Goal: Information Seeking & Learning: Learn about a topic

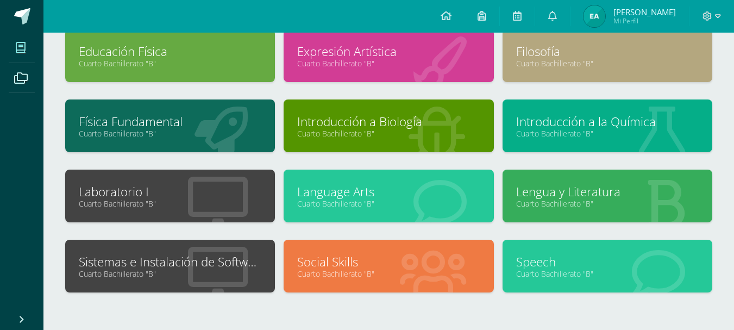
scroll to position [141, 0]
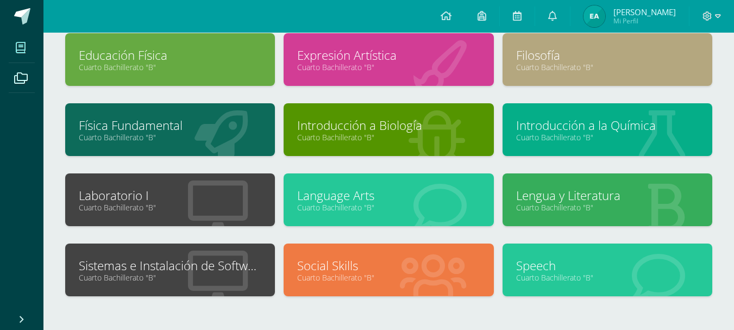
click at [164, 255] on div at bounding box center [218, 270] width 114 height 73
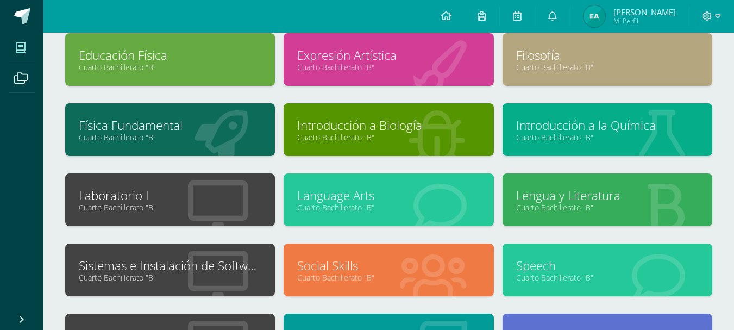
click at [169, 266] on link "Sistemas e Instalación de Software" at bounding box center [170, 265] width 183 height 17
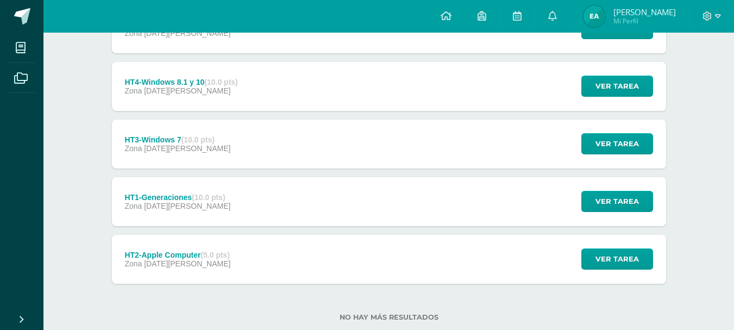
scroll to position [318, 0]
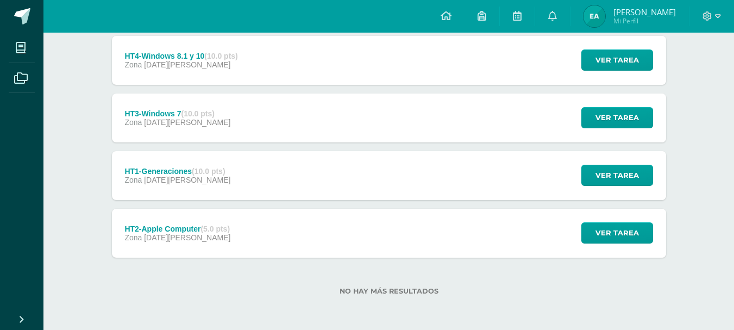
click at [226, 226] on strong "(5.0 pts)" at bounding box center [215, 229] width 29 height 9
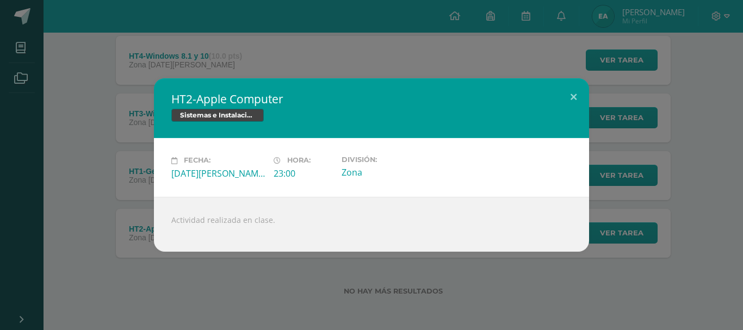
click at [154, 194] on div "Fecha: [DATE][PERSON_NAME]: 23:00 División: Zona" at bounding box center [371, 167] width 435 height 58
click at [135, 184] on div "HT2-Apple Computer Sistemas e Instalación de Software Fecha: [DATE][PERSON_NAME…" at bounding box center [371, 164] width 734 height 173
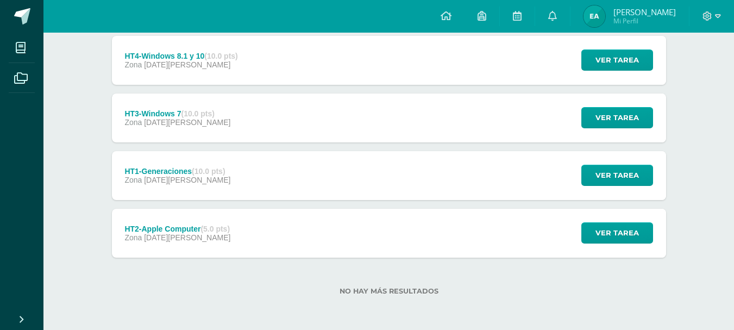
click at [271, 172] on div "HT1-Generaciones (10.0 pts) Zona [DATE][PERSON_NAME] Ver tarea HT1-Generaciones…" at bounding box center [389, 175] width 555 height 49
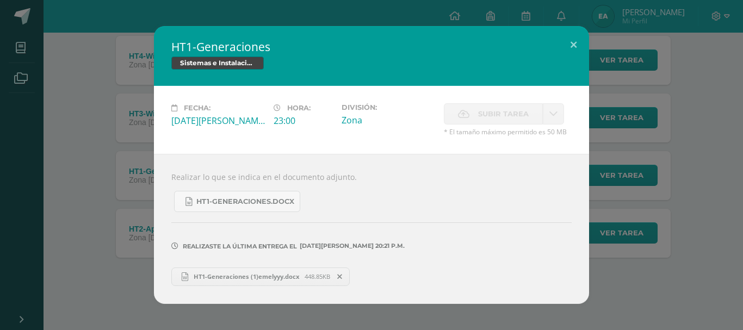
click at [99, 155] on div "HT1-Generaciones Sistemas e Instalación de Software Fecha: [DATE][PERSON_NAME]:…" at bounding box center [371, 164] width 734 height 277
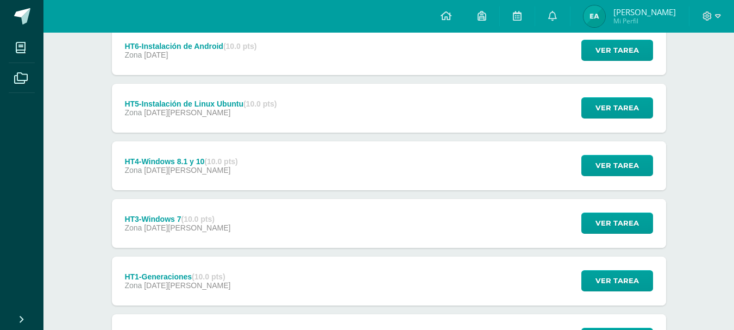
scroll to position [201, 0]
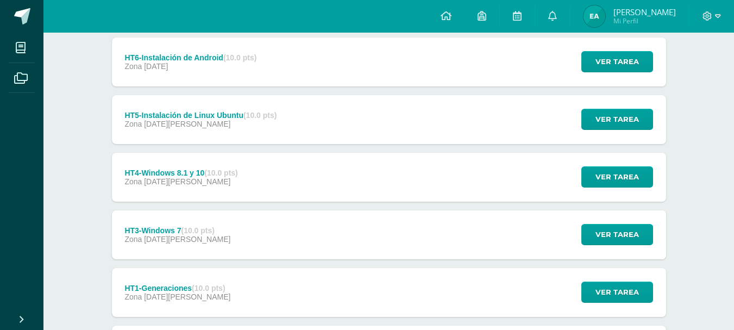
drag, startPoint x: 123, startPoint y: 57, endPoint x: 227, endPoint y: 296, distance: 260.0
click at [227, 296] on div "Actividad Galileo (15.0 pts) Zona [DATE] Ver tarea Actividad Galileo Sistemas e…" at bounding box center [389, 177] width 555 height 395
copy div "HT6-Instalación de [MEDICAL_DATA].0 pts) Zona [DATE][PERSON_NAME] tarea HT6-Ins…"
click at [389, 121] on div "HT5-Instalación de Linux Ubuntu (10.0 pts) Zona [DATE] Ver tarea HT5-Instalació…" at bounding box center [389, 119] width 555 height 49
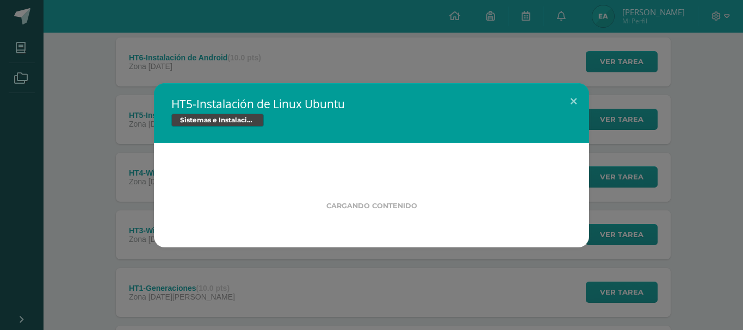
click at [742, 174] on div "HT5-Instalación de Linux Ubuntu Sistemas e Instalación de Software Cargando con…" at bounding box center [371, 165] width 743 height 330
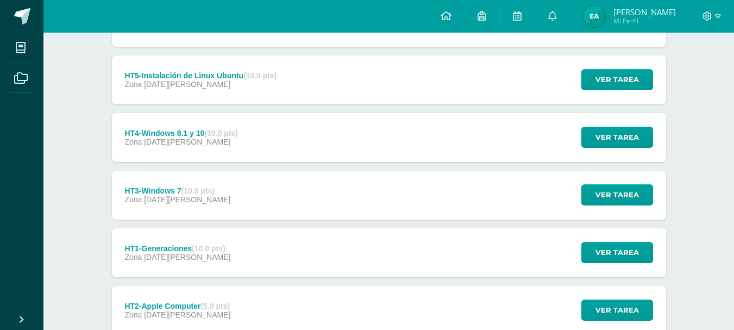
scroll to position [178, 0]
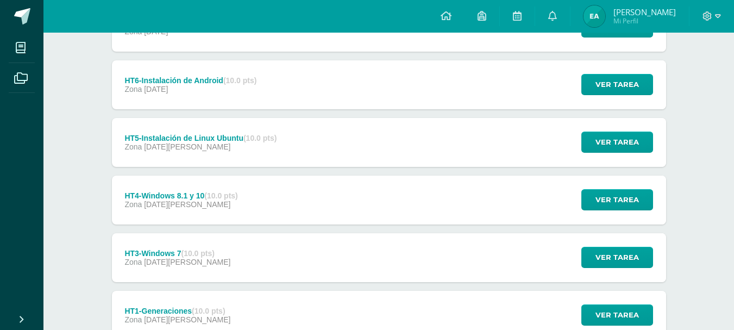
click at [327, 80] on div "HT6-Instalación de [MEDICAL_DATA].0 pts) Zona [DATE] Ver tarea HT6-Instalación …" at bounding box center [389, 84] width 555 height 49
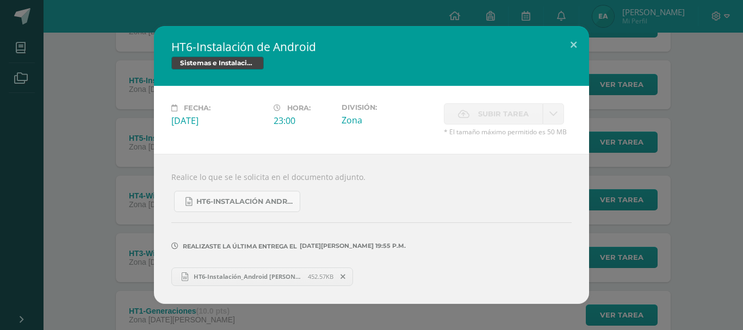
click at [119, 182] on div "HT6-Instalación de Android Sistemas e Instalación de Software Fecha: [DATE][PER…" at bounding box center [371, 164] width 734 height 277
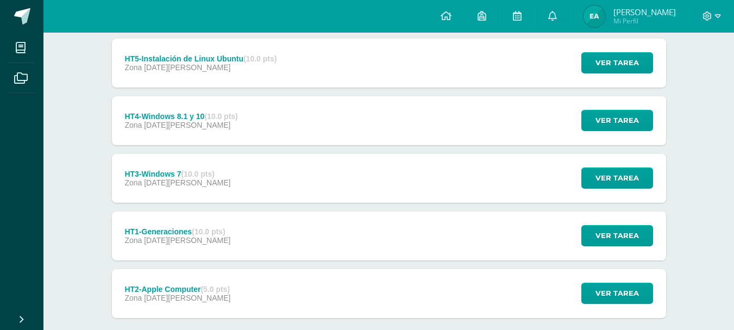
scroll to position [265, 0]
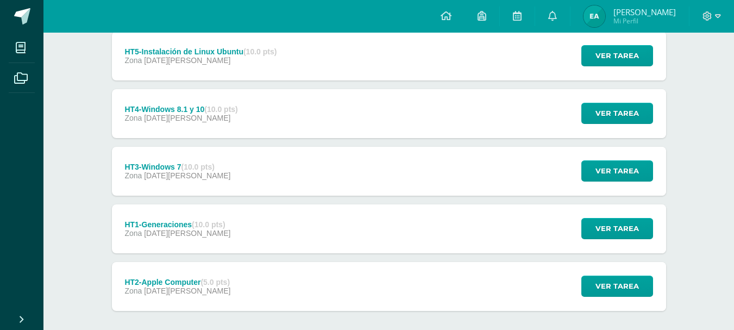
drag, startPoint x: 119, startPoint y: 281, endPoint x: 154, endPoint y: 288, distance: 35.9
click at [154, 288] on div "HT2-Apple Computer (5.0 pts) Zona [DATE][PERSON_NAME]" at bounding box center [178, 286] width 132 height 49
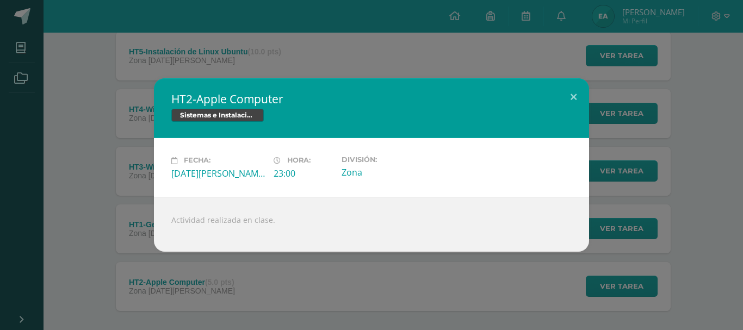
click at [151, 282] on div "HT2-Apple Computer Sistemas e Instalación de Software Fecha: [DATE][PERSON_NAME…" at bounding box center [371, 165] width 743 height 330
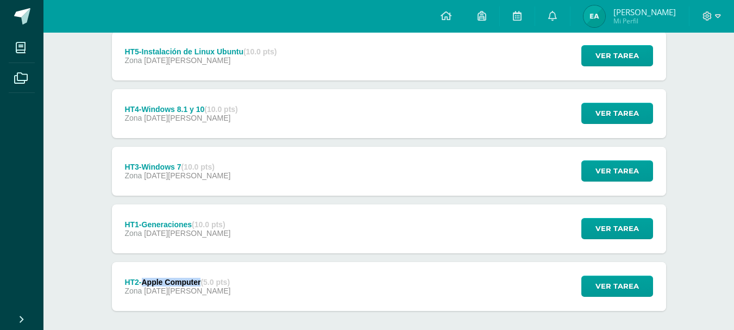
drag, startPoint x: 141, startPoint y: 283, endPoint x: 200, endPoint y: 282, distance: 58.2
click at [200, 282] on div "HT2-Apple Computer (5.0 pts)" at bounding box center [177, 282] width 106 height 9
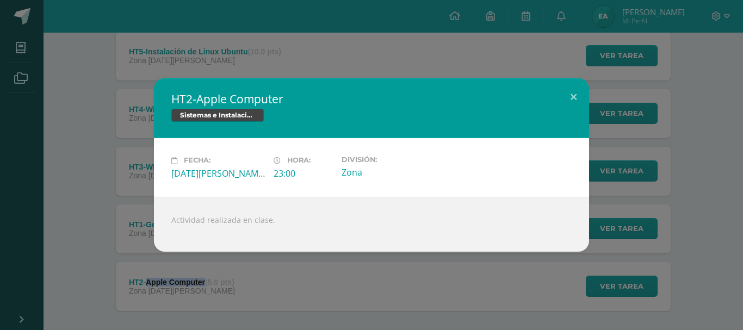
copy div "Apple Computer"
click at [568, 31] on div "HT2-Apple Computer Sistemas e Instalación de Software Fecha: [DATE][PERSON_NAME…" at bounding box center [371, 165] width 743 height 330
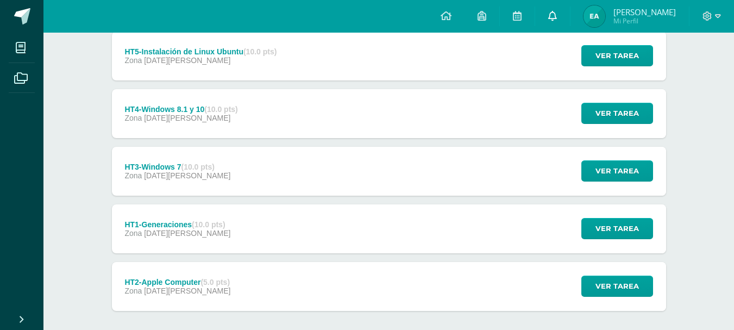
click at [555, 12] on icon at bounding box center [553, 16] width 9 height 10
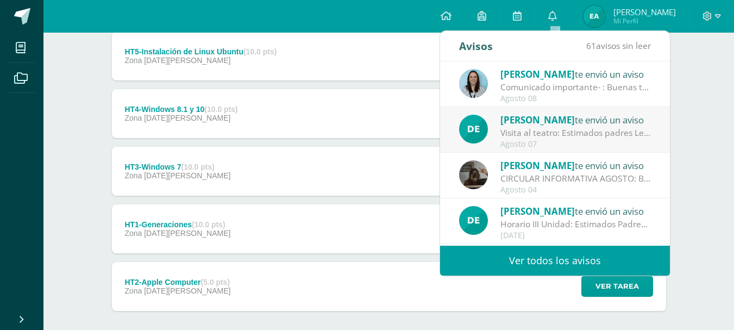
click at [540, 92] on div "Comunicado importante- : Buenas tardes estimados padres de familia, Les compart…" at bounding box center [576, 87] width 151 height 13
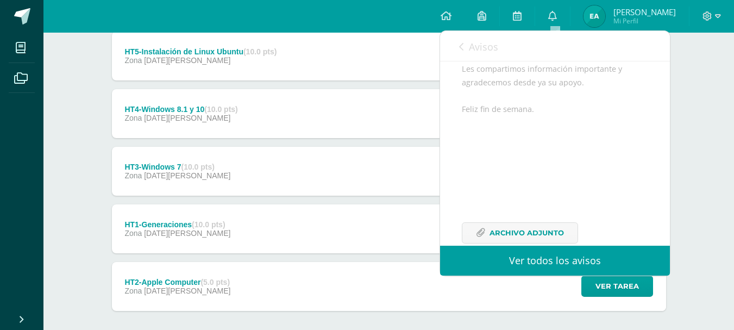
scroll to position [159, 0]
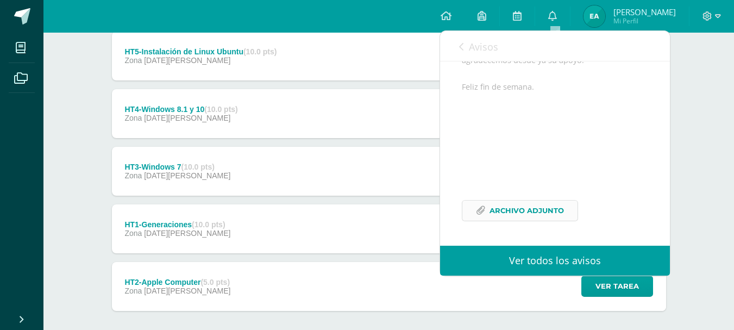
click at [534, 205] on span "Archivo Adjunto" at bounding box center [527, 211] width 74 height 20
click at [546, 16] on link at bounding box center [552, 16] width 35 height 33
click at [546, 15] on link at bounding box center [552, 16] width 35 height 33
click at [459, 42] on link "Avisos" at bounding box center [478, 46] width 39 height 31
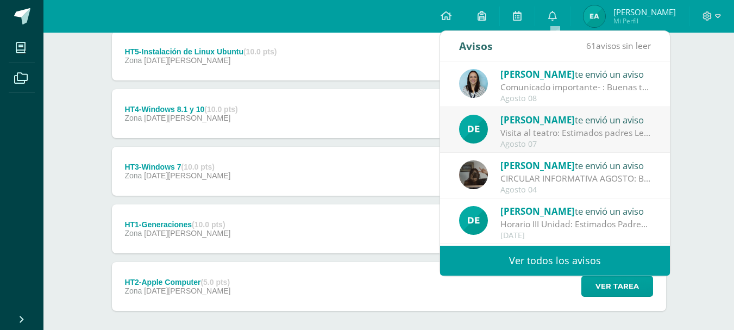
click at [549, 135] on div "Visita al teatro: Estimados padres Les informamos sobre la actividad de la visi…" at bounding box center [576, 133] width 151 height 13
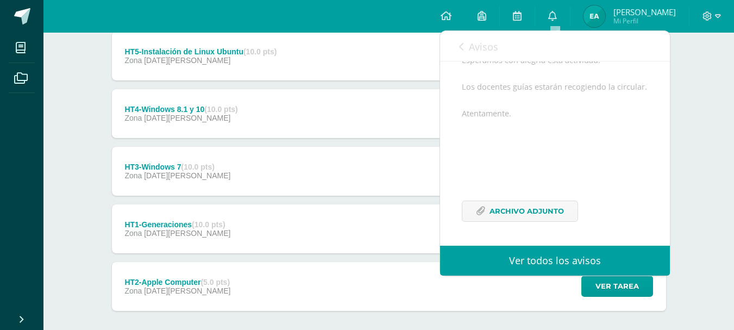
click at [485, 48] on span "Avisos" at bounding box center [483, 46] width 29 height 13
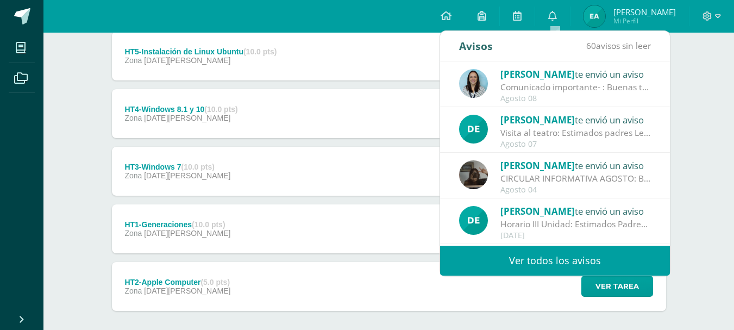
click at [558, 220] on div "Horario III Unidad: Estimados Padres de Familia, compartimos con ustedes los Cr…" at bounding box center [576, 224] width 151 height 13
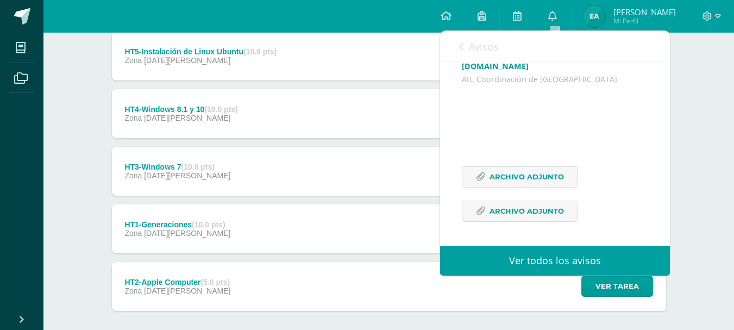
scroll to position [233, 0]
click at [511, 177] on span "Archivo Adjunto" at bounding box center [527, 177] width 74 height 20
